Goal: Transaction & Acquisition: Purchase product/service

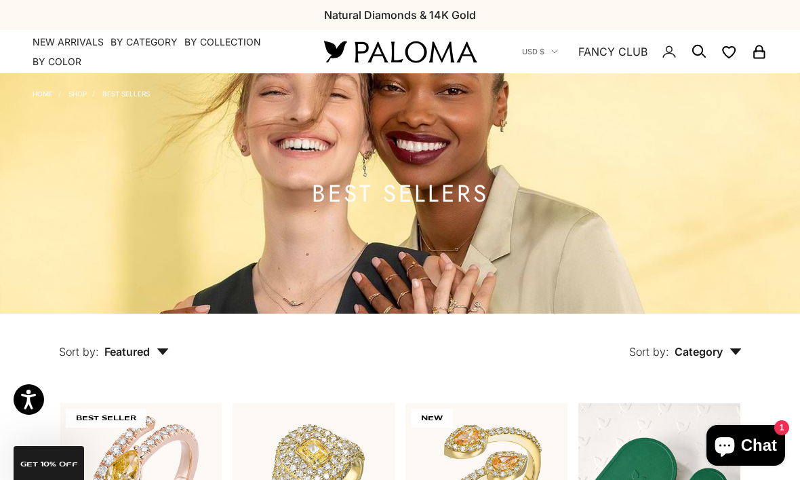
click at [459, 53] on img at bounding box center [400, 51] width 163 height 28
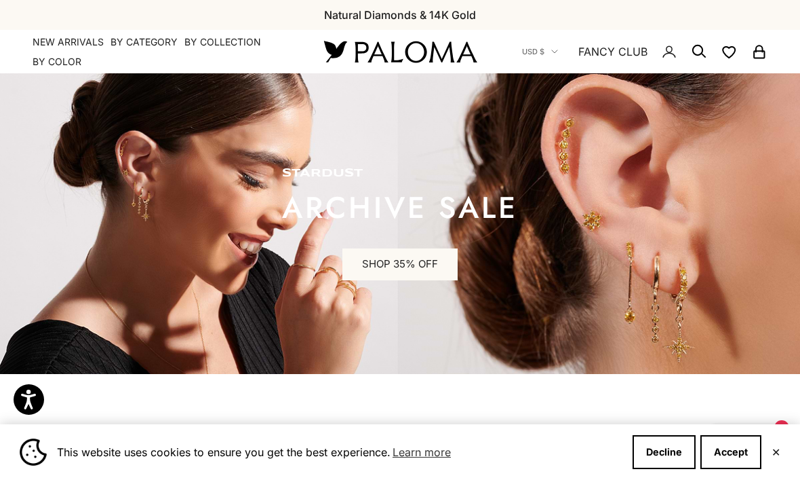
click at [144, 45] on summary "By Category" at bounding box center [144, 42] width 67 height 14
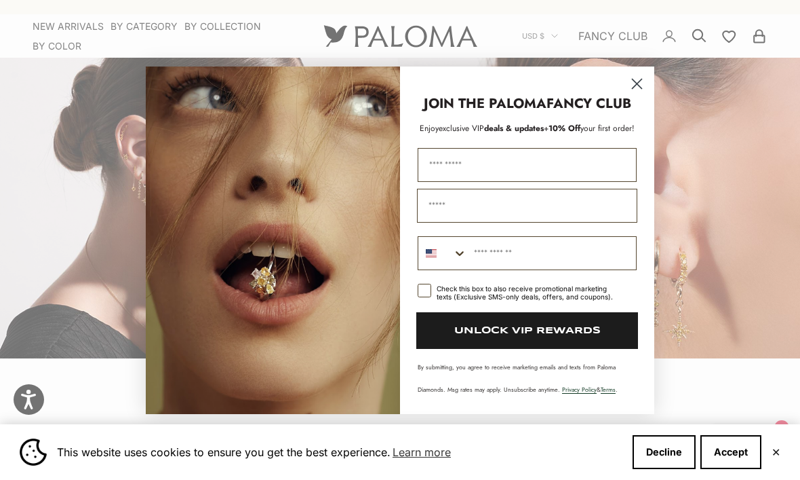
scroll to position [32, 0]
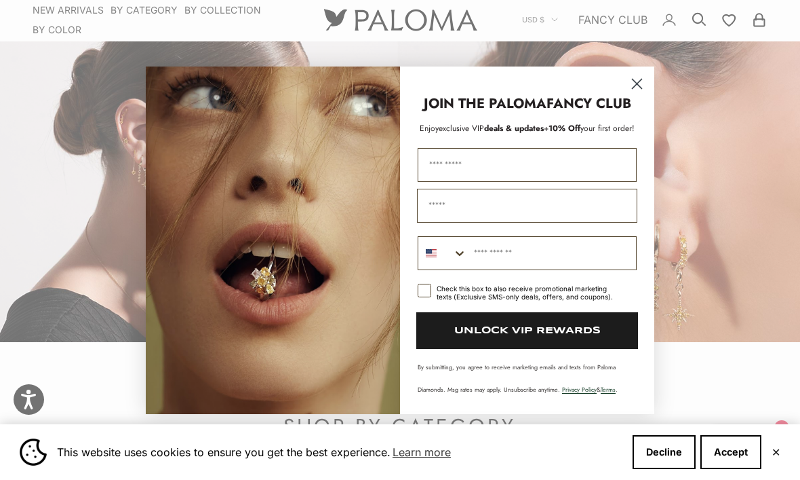
click at [643, 94] on circle "Close dialog" at bounding box center [637, 83] width 22 height 22
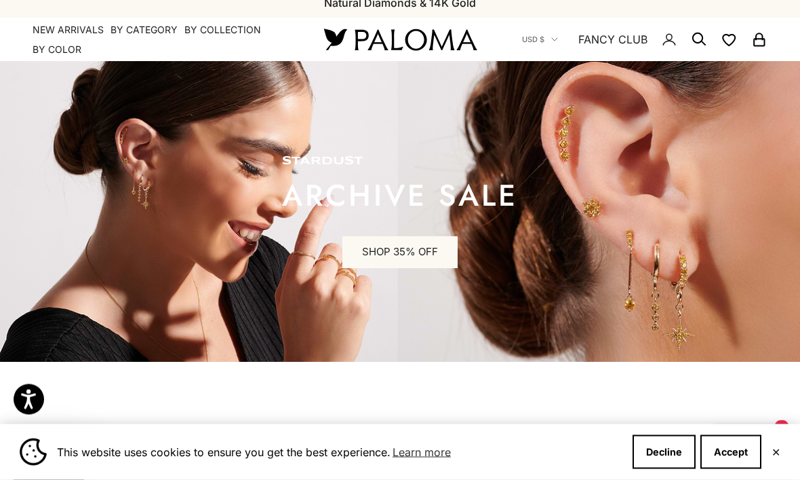
scroll to position [0, 0]
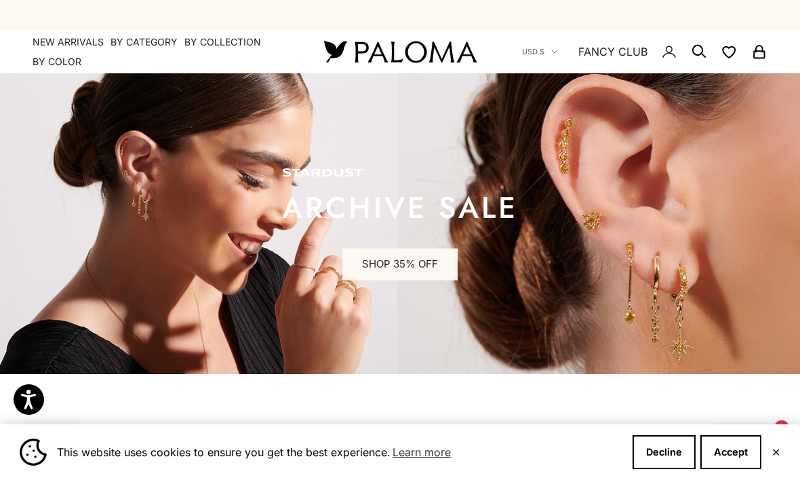
click at [399, 248] on link "SHOP 35% OFF" at bounding box center [400, 264] width 115 height 33
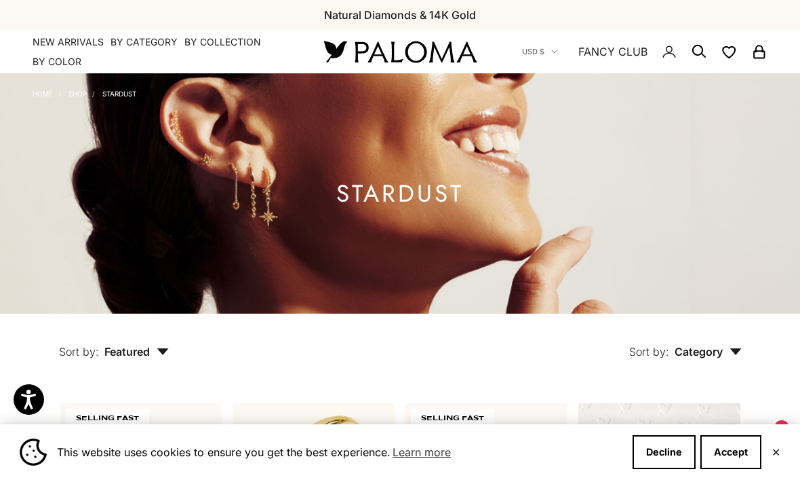
click at [150, 43] on summary "By Category" at bounding box center [144, 42] width 67 height 14
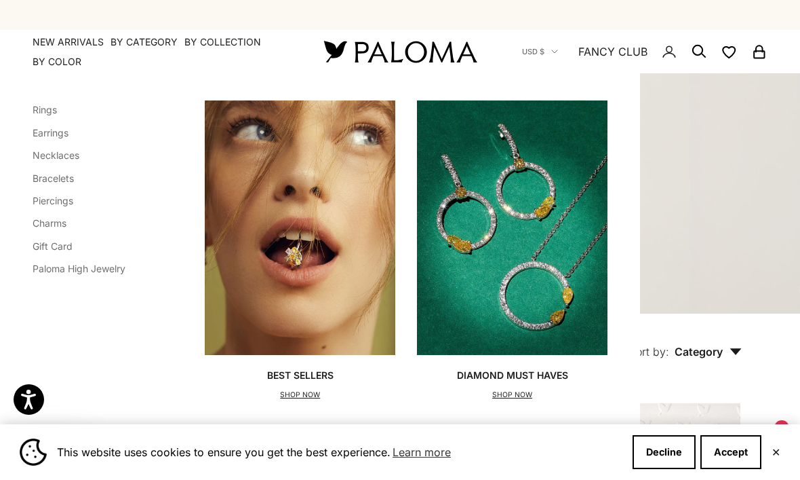
click at [144, 43] on summary "By Category" at bounding box center [144, 42] width 67 height 14
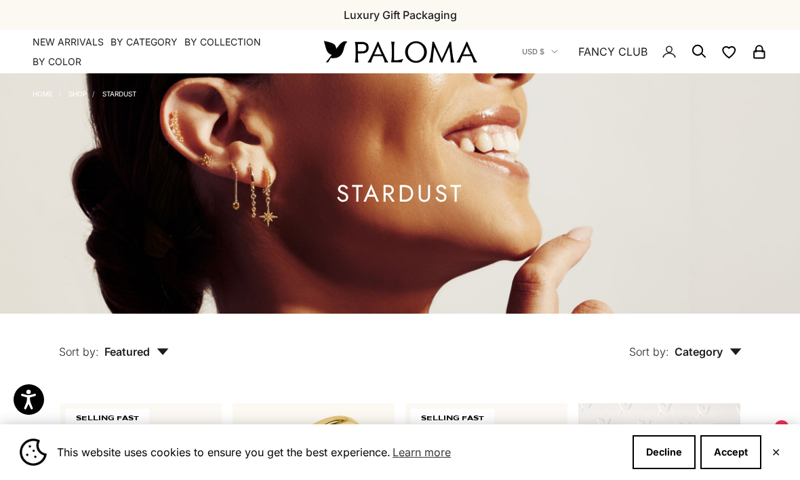
click at [139, 43] on summary "By Category" at bounding box center [144, 42] width 67 height 14
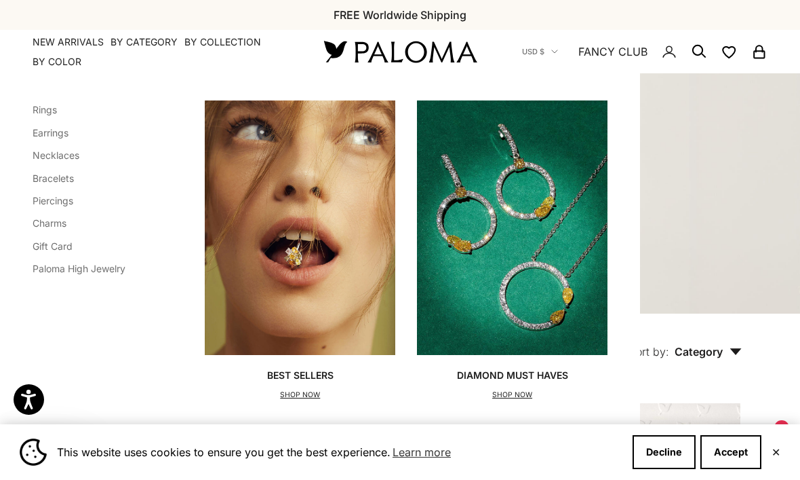
click at [39, 130] on link "Earrings" at bounding box center [51, 133] width 36 height 12
